Goal: Transaction & Acquisition: Purchase product/service

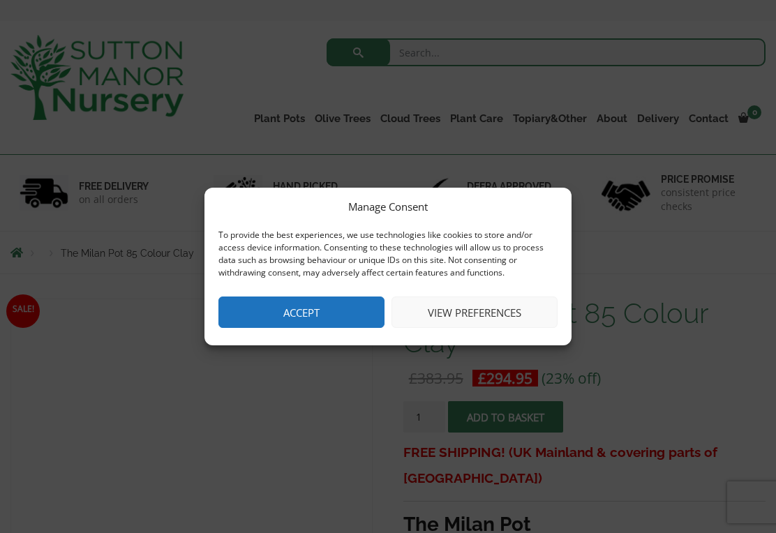
scroll to position [49, 0]
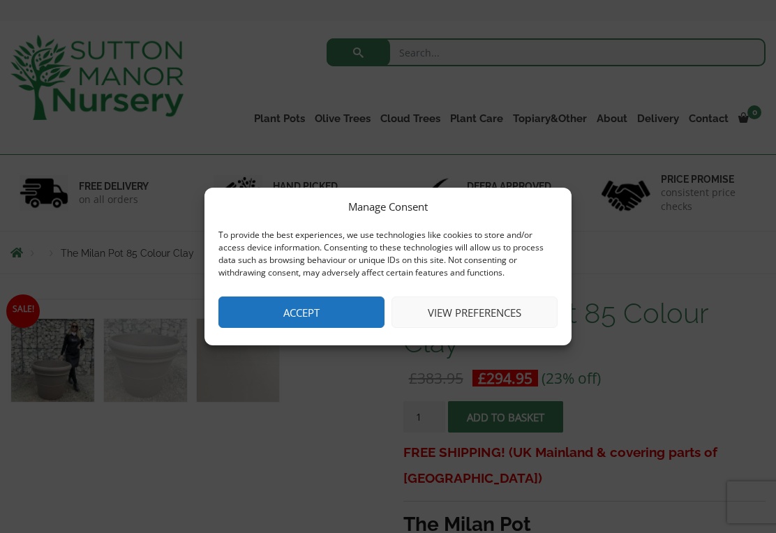
click at [332, 301] on button "Accept" at bounding box center [301, 311] width 166 height 31
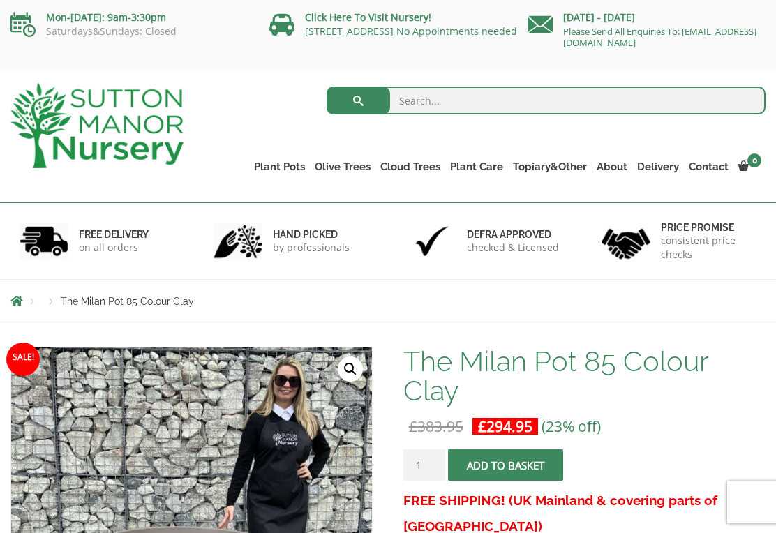
scroll to position [0, 0]
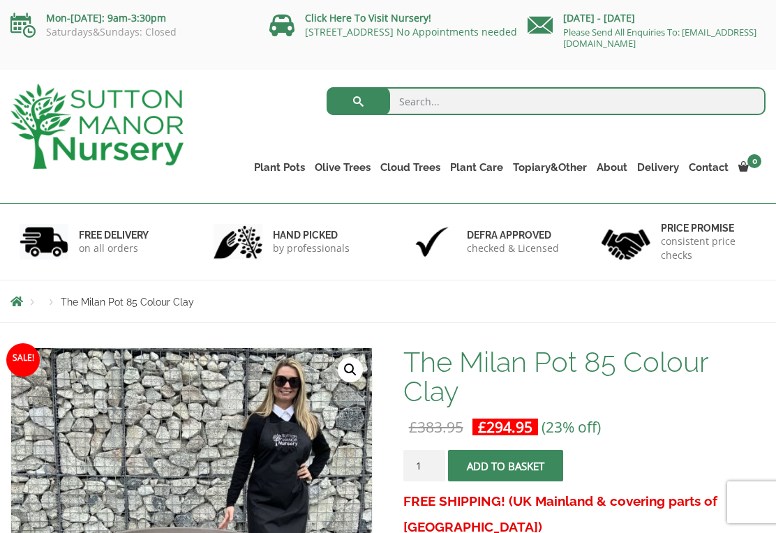
click at [0, 0] on link "The Old Stone Pots" at bounding box center [0, 0] width 0 height 0
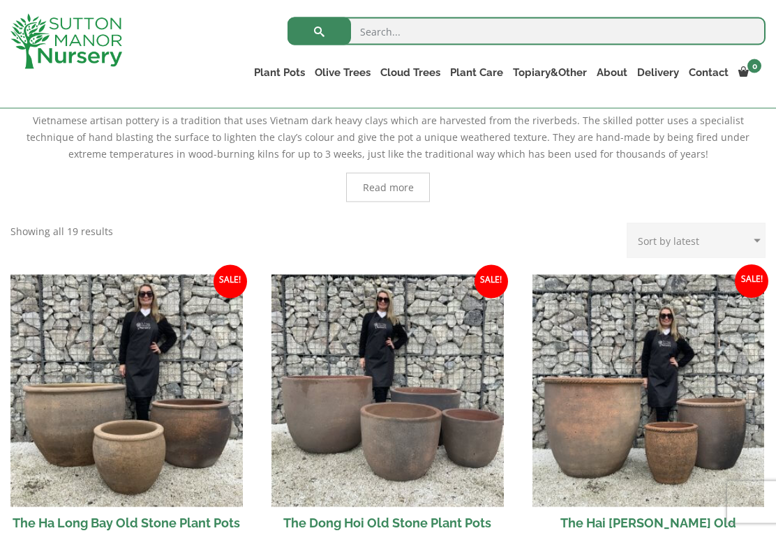
scroll to position [326, 0]
click at [182, 391] on img at bounding box center [126, 390] width 232 height 232
click at [212, 379] on img at bounding box center [126, 390] width 232 height 232
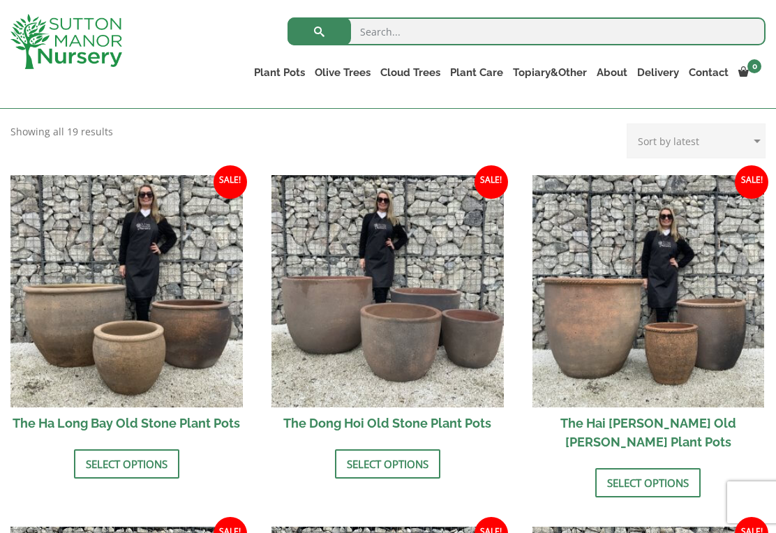
click at [156, 462] on link "Select options" at bounding box center [126, 463] width 105 height 29
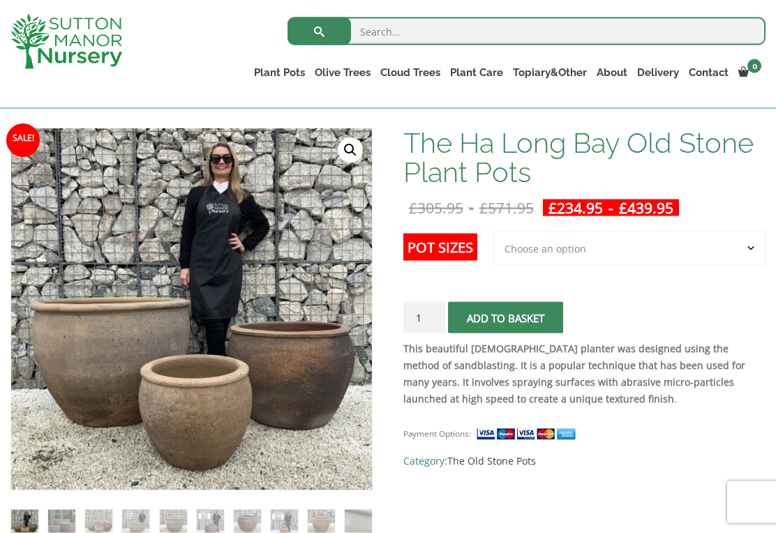
scroll to position [195, 0]
click at [750, 245] on select "Choose an option 3rd to Largest Pot In The Picture 2nd to Largest Pot In The Pi…" at bounding box center [629, 247] width 272 height 35
select select "Largest pot In The Picture"
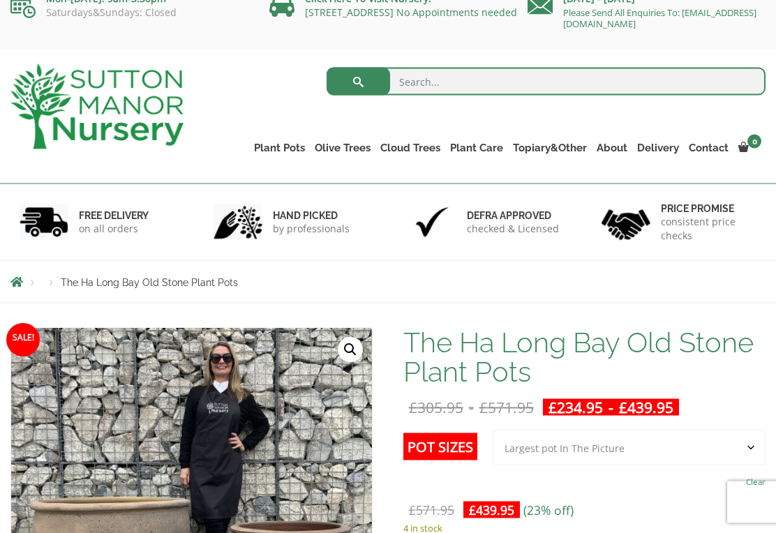
scroll to position [0, 0]
